Goal: Navigation & Orientation: Find specific page/section

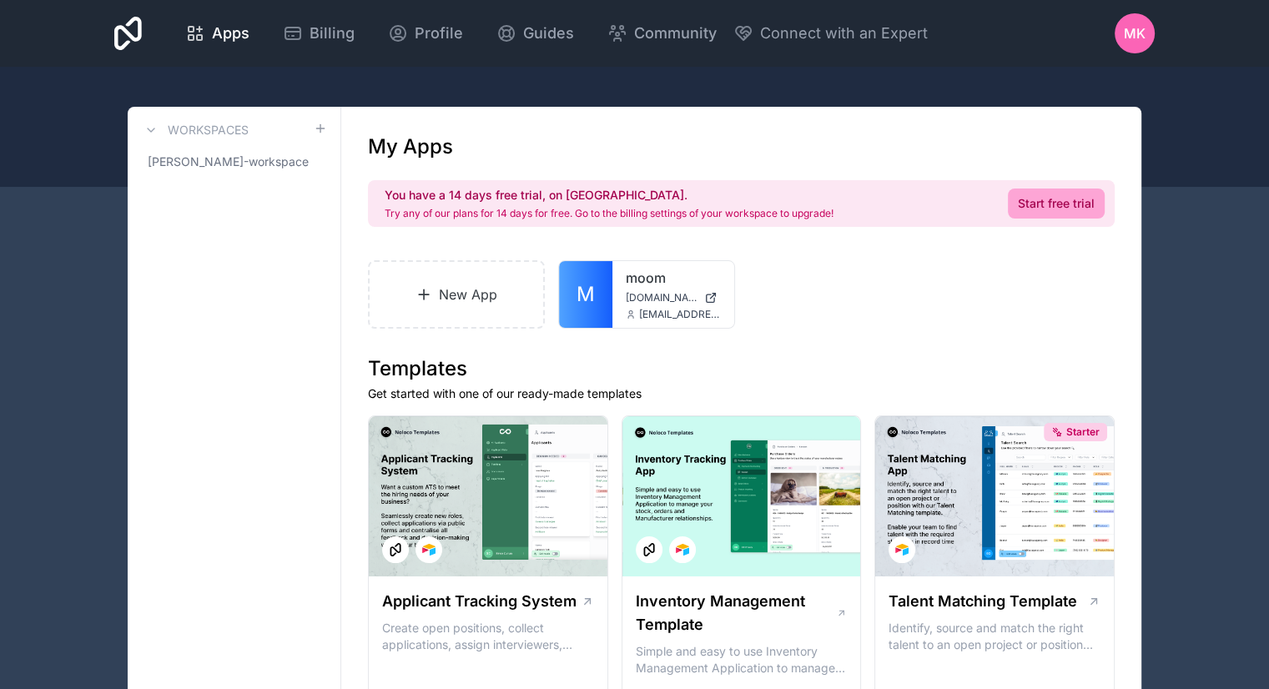
click at [0, 0] on icon at bounding box center [0, 0] width 0 height 0
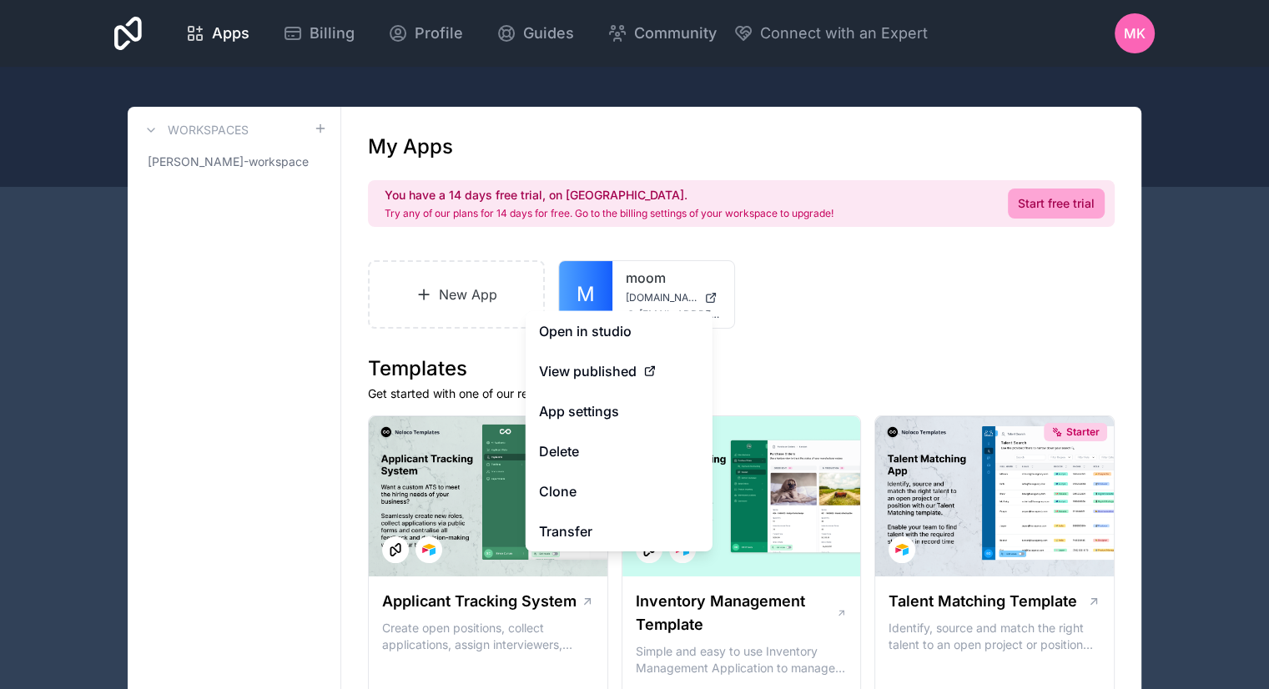
click at [613, 338] on link "Open in studio" at bounding box center [619, 331] width 187 height 40
